Goal: Obtain resource: Download file/media

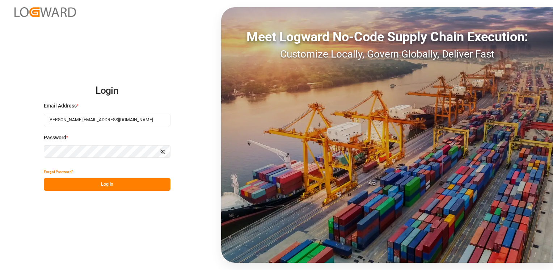
click at [102, 185] on button "Log In" at bounding box center [107, 184] width 127 height 13
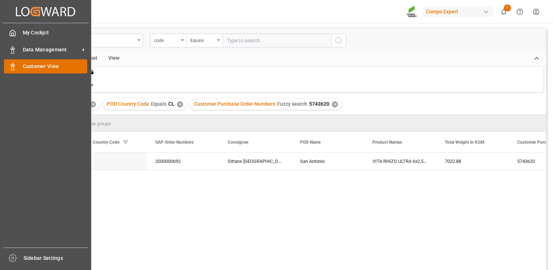
click at [16, 66] on icon at bounding box center [12, 66] width 7 height 7
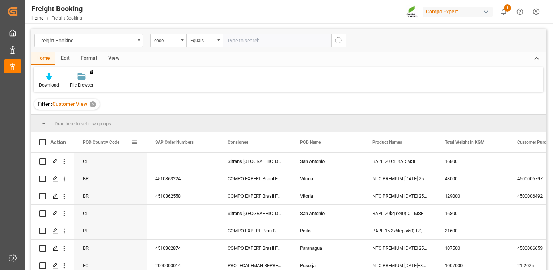
click at [134, 141] on span at bounding box center [134, 142] width 7 height 7
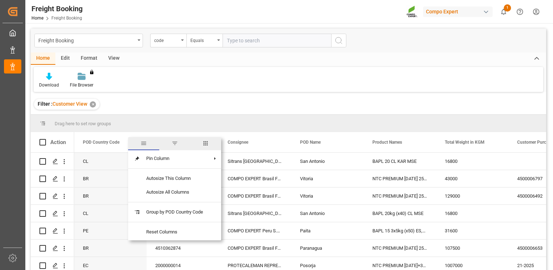
click at [177, 142] on span "filter" at bounding box center [174, 143] width 7 height 7
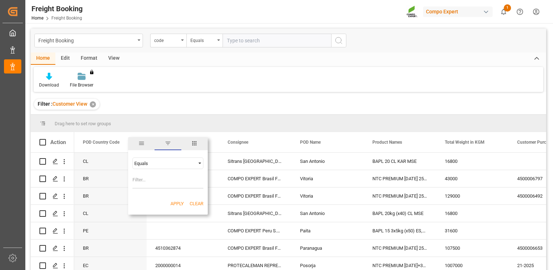
type input "<"
type input "CL"
click at [174, 204] on button "Apply" at bounding box center [176, 203] width 13 height 7
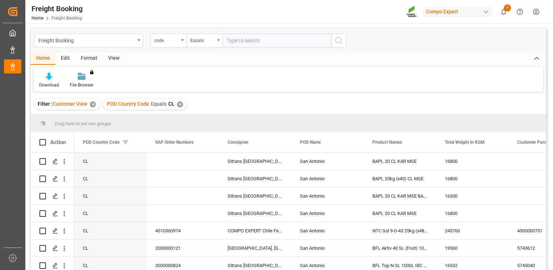
click at [50, 83] on div "Download" at bounding box center [49, 85] width 20 height 7
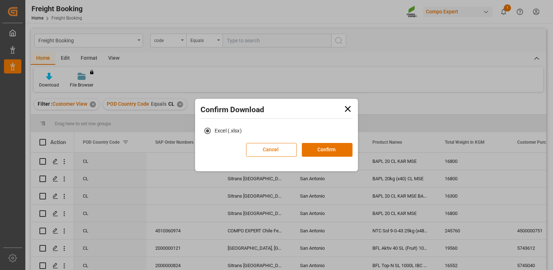
click at [350, 111] on icon at bounding box center [348, 109] width 10 height 10
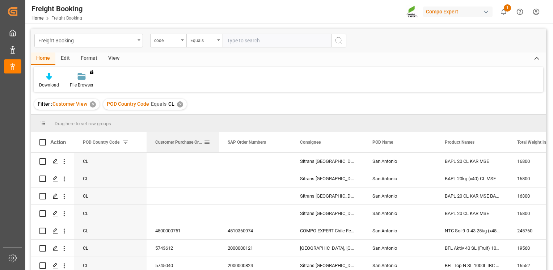
drag, startPoint x: 526, startPoint y: 136, endPoint x: 188, endPoint y: 135, distance: 337.9
click at [188, 135] on div "Customer Purchase Order Numbers" at bounding box center [179, 142] width 48 height 20
click at [51, 79] on icon at bounding box center [49, 76] width 6 height 7
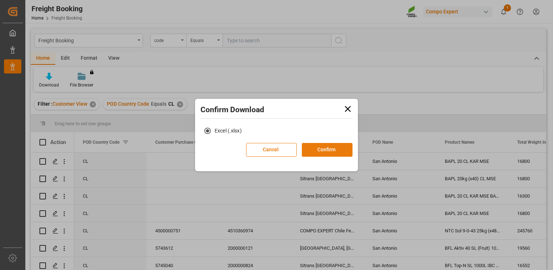
click at [330, 145] on button "Confirm" at bounding box center [327, 150] width 51 height 14
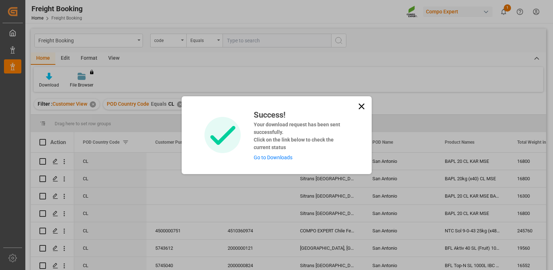
click at [330, 149] on h4 "Your download request has been sent successfully. Click on the link below to ch…" at bounding box center [298, 136] width 89 height 30
click at [263, 160] on link "Go to Downloads" at bounding box center [273, 157] width 39 height 6
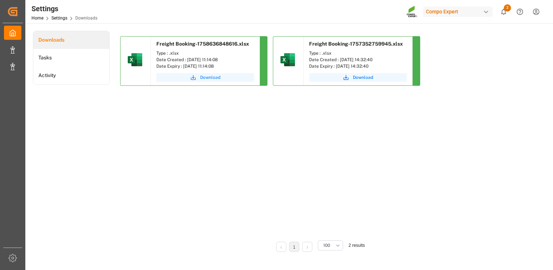
click at [208, 79] on span "Download" at bounding box center [210, 77] width 20 height 7
